Goal: Task Accomplishment & Management: Complete application form

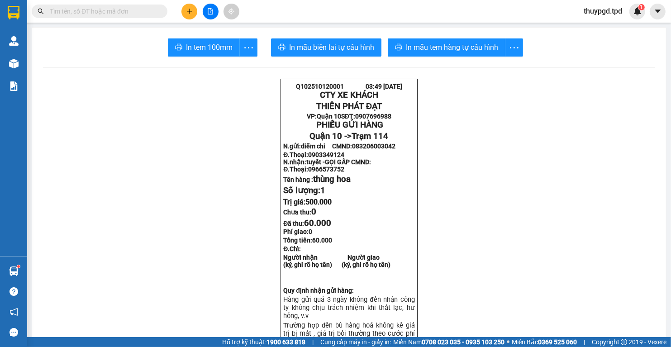
click at [154, 11] on input "text" at bounding box center [103, 11] width 107 height 10
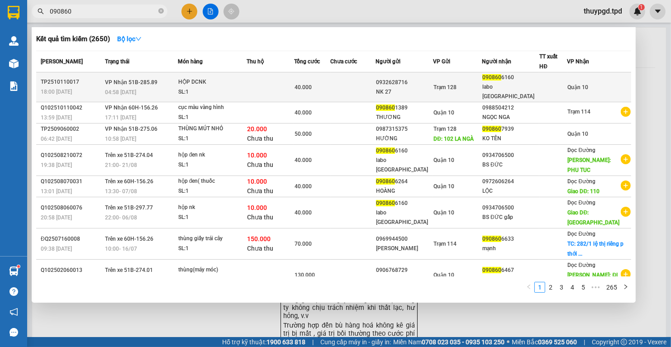
type input "090860"
click at [239, 81] on div "HỘP DCNK" at bounding box center [212, 82] width 68 height 10
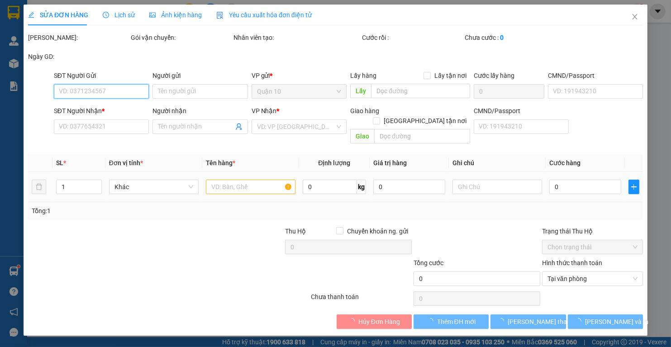
type input "0932628716"
type input "NK 27"
type input "0908606160"
type input "labo [GEOGRAPHIC_DATA]"
type input "40.000"
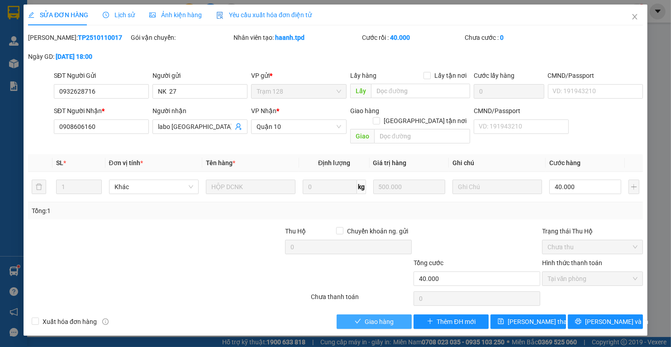
click at [378, 317] on span "Giao hàng" at bounding box center [379, 322] width 29 height 10
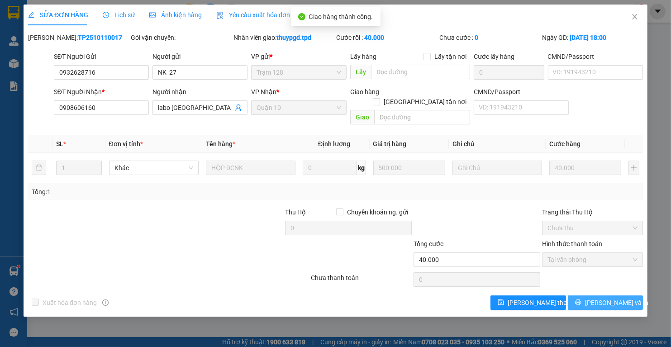
drag, startPoint x: 588, startPoint y: 297, endPoint x: 570, endPoint y: 282, distance: 24.1
click at [588, 296] on button "[PERSON_NAME] và In" at bounding box center [605, 303] width 75 height 14
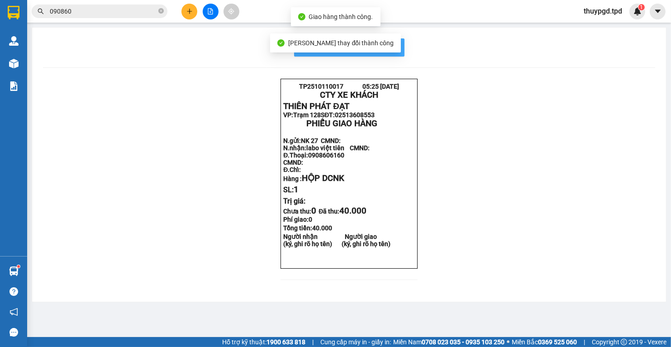
click at [393, 42] on span "In mẫu biên lai tự cấu hình" at bounding box center [354, 47] width 85 height 11
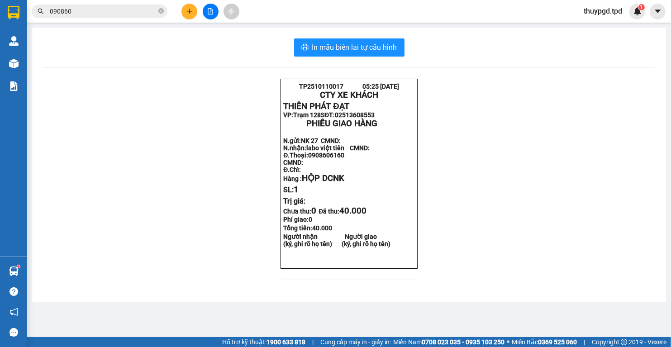
click at [189, 11] on icon "plus" at bounding box center [189, 11] width 0 height 5
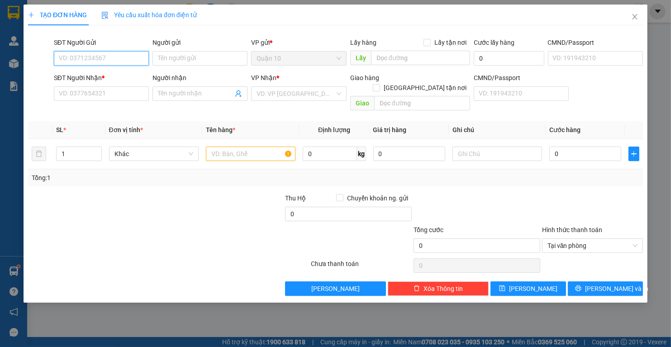
click at [134, 58] on input "SĐT Người Gửi" at bounding box center [101, 58] width 95 height 14
click at [103, 75] on div "0905407737 - mai" at bounding box center [101, 77] width 84 height 10
type input "0905407737"
type input "mai"
type input "079159030651"
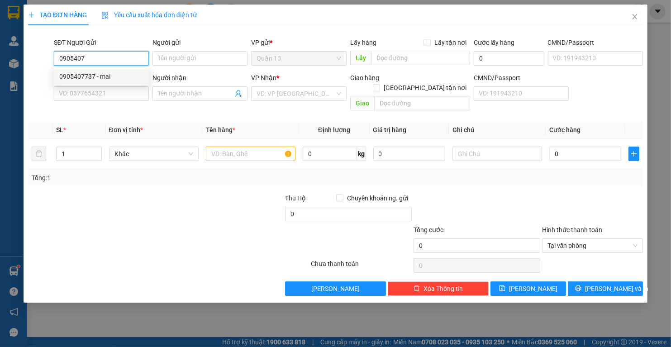
type input "0358523317"
type input "trâm"
type input "cs 97"
type input "079185029406"
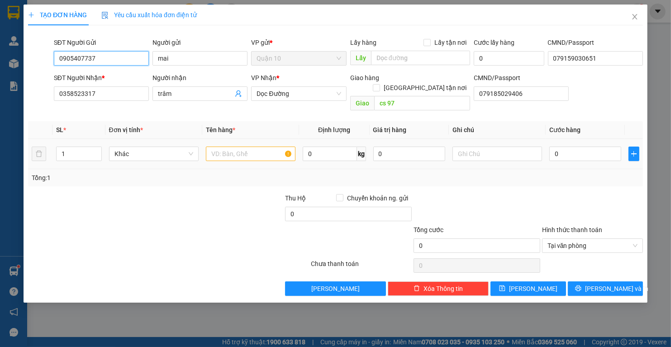
type input "0905407737"
click at [259, 147] on input "text" at bounding box center [251, 154] width 90 height 14
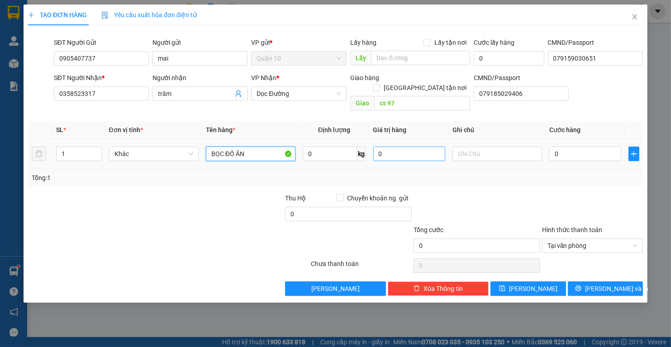
type input "BỌC ĐỒ ĂN"
click at [374, 147] on input "0" at bounding box center [409, 154] width 72 height 14
type input "500.000"
click at [537, 179] on div "Transit Pickup Surcharge Ids Transit Deliver Surcharge Ids Transit Deliver Surc…" at bounding box center [335, 164] width 615 height 263
click at [553, 148] on input "0" at bounding box center [586, 154] width 72 height 14
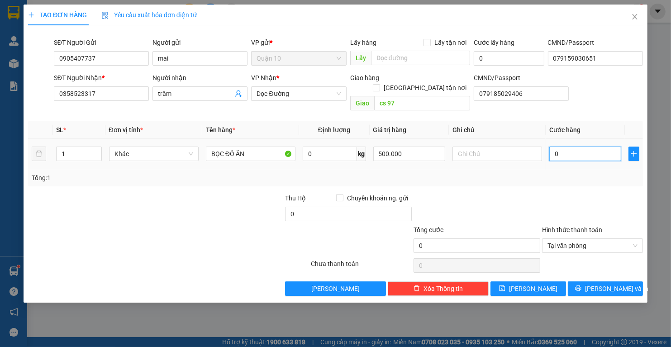
type input "4"
type input "40"
type input "40.000"
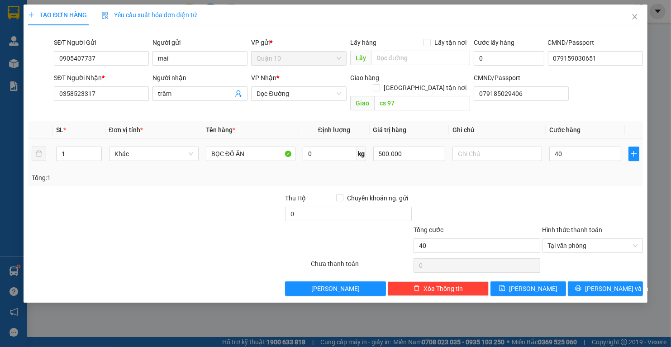
type input "40.000"
click at [543, 193] on div at bounding box center [592, 209] width 103 height 32
click at [542, 193] on div at bounding box center [592, 209] width 103 height 32
click at [286, 207] on input "0" at bounding box center [348, 214] width 127 height 14
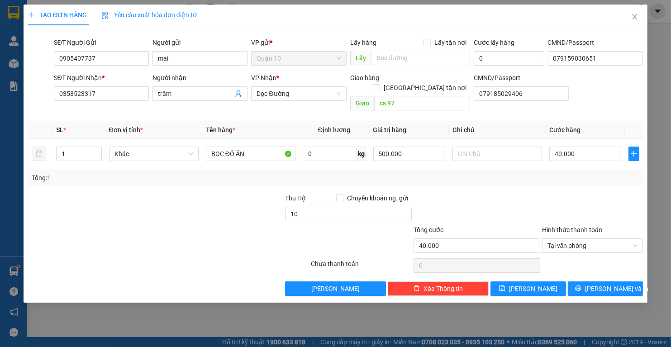
type input "10.000"
click at [268, 212] on div at bounding box center [220, 209] width 129 height 32
drag, startPoint x: 584, startPoint y: 277, endPoint x: 459, endPoint y: 188, distance: 153.1
click at [584, 282] on button "[PERSON_NAME] và In" at bounding box center [605, 289] width 75 height 14
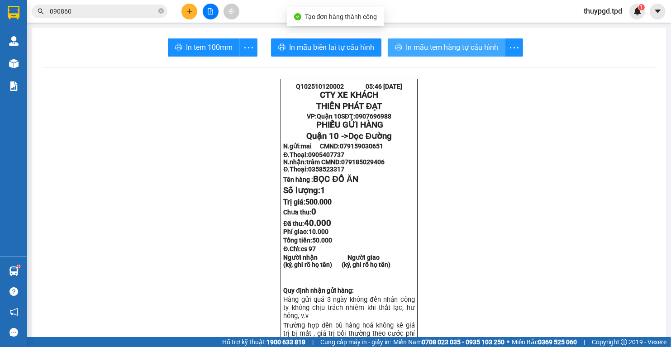
click at [417, 49] on span "In mẫu tem hàng tự cấu hình" at bounding box center [452, 47] width 92 height 11
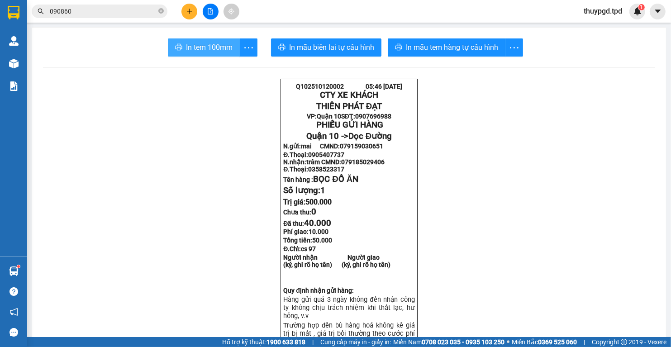
click at [207, 55] on button "In tem 100mm" at bounding box center [204, 47] width 72 height 18
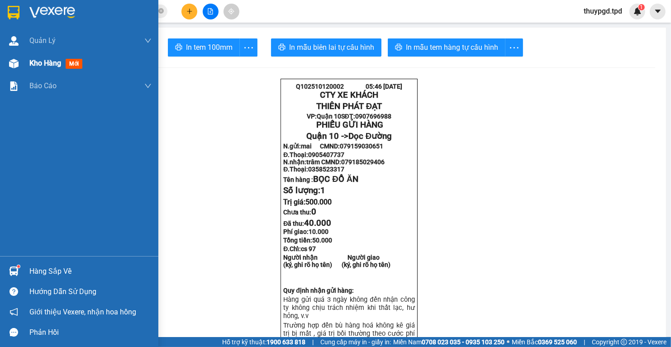
click at [71, 64] on span "mới" at bounding box center [74, 64] width 17 height 10
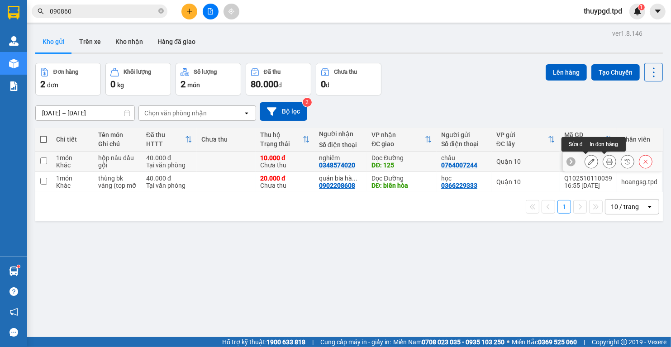
click at [607, 163] on button at bounding box center [609, 162] width 13 height 16
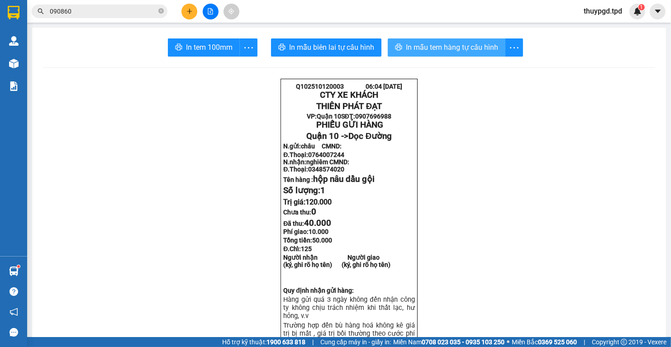
click at [466, 51] on span "In mẫu tem hàng tự cấu hình" at bounding box center [452, 47] width 92 height 11
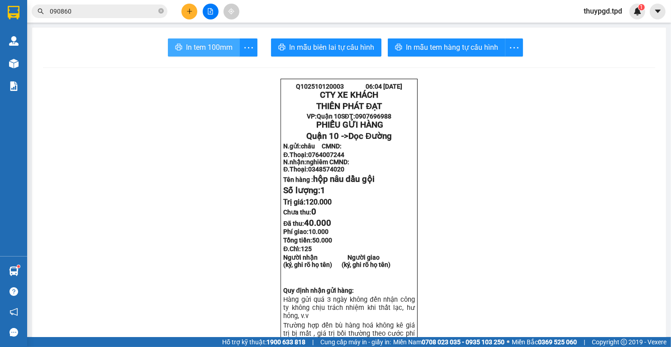
click at [178, 41] on button "In tem 100mm" at bounding box center [204, 47] width 72 height 18
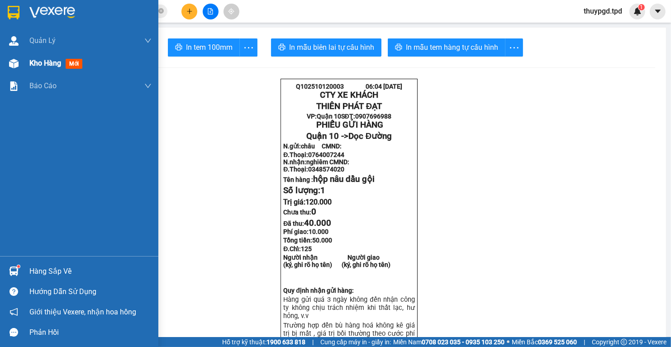
click at [71, 63] on span "mới" at bounding box center [74, 64] width 17 height 10
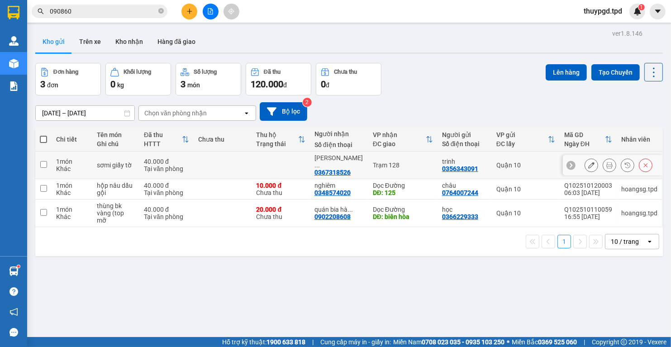
click at [603, 161] on button at bounding box center [609, 166] width 13 height 16
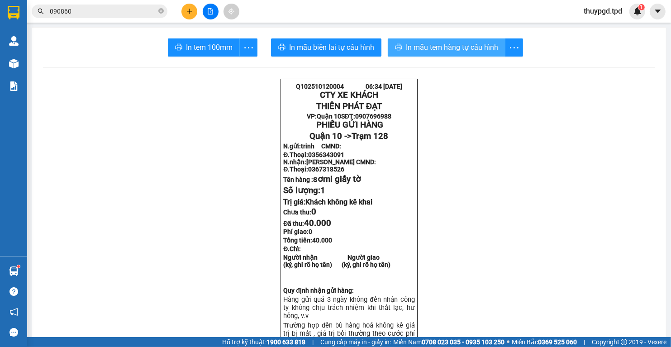
click at [425, 51] on span "In mẫu tem hàng tự cấu hình" at bounding box center [452, 47] width 92 height 11
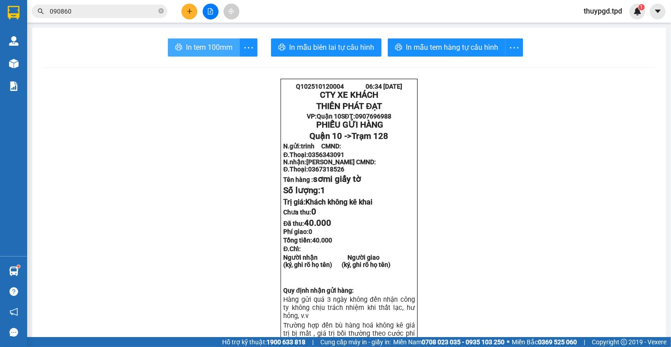
click at [208, 55] on button "In tem 100mm" at bounding box center [204, 47] width 72 height 18
